Goal: Task Accomplishment & Management: Use online tool/utility

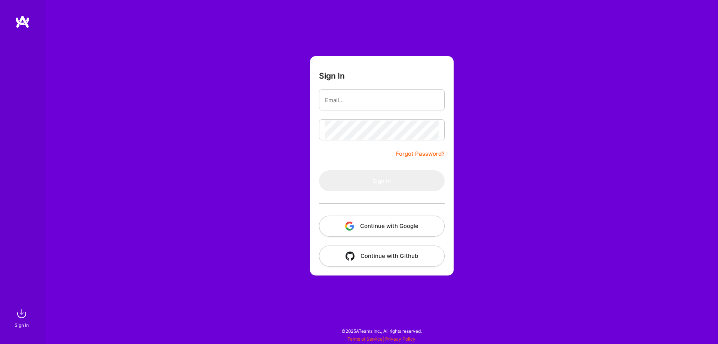
click at [412, 231] on button "Continue with Google" at bounding box center [382, 225] width 126 height 21
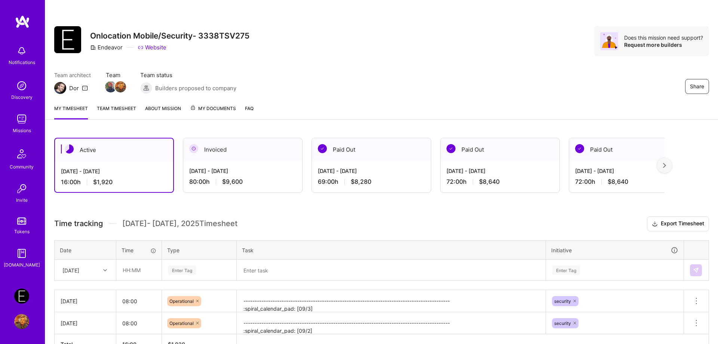
scroll to position [47, 0]
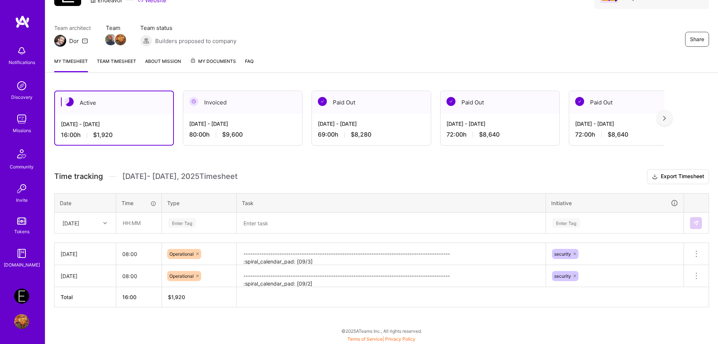
click at [19, 319] on img at bounding box center [21, 321] width 15 height 15
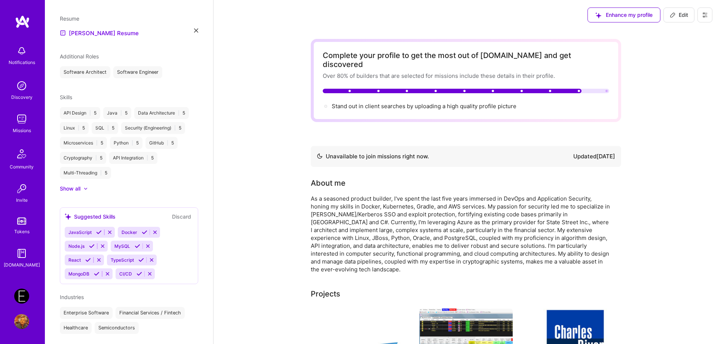
click at [17, 322] on img at bounding box center [21, 321] width 15 height 15
click at [26, 299] on img at bounding box center [21, 295] width 15 height 15
